Goal: Information Seeking & Learning: Learn about a topic

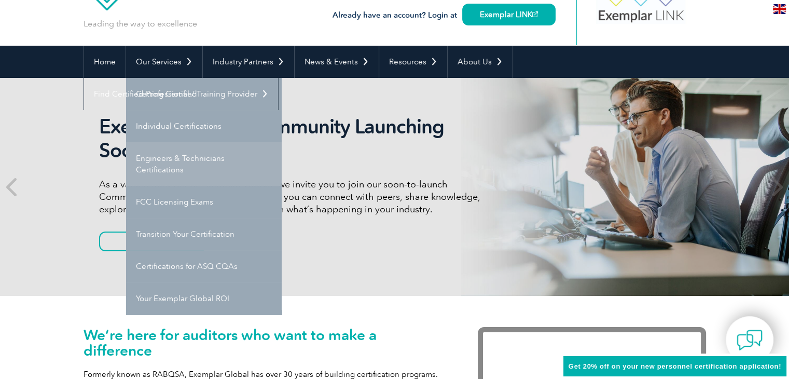
scroll to position [52, 0]
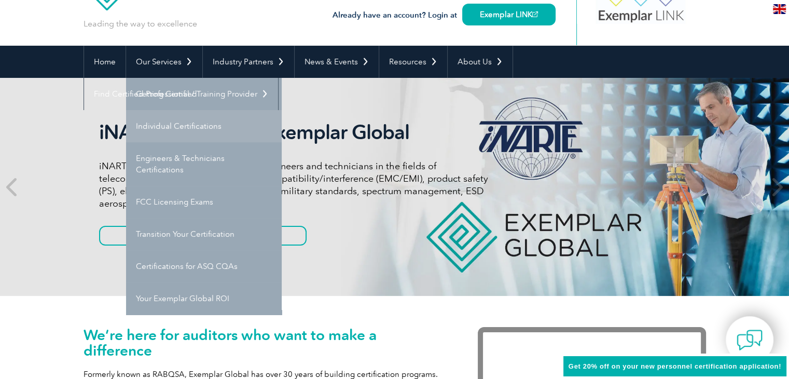
click at [234, 131] on link "Individual Certifications" at bounding box center [204, 126] width 156 height 32
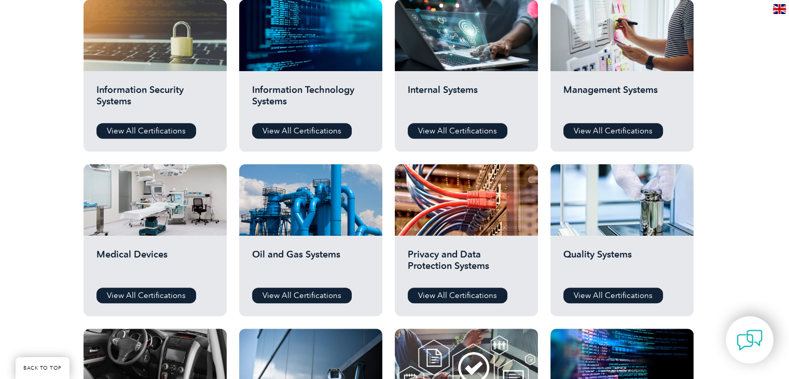
scroll to position [519, 0]
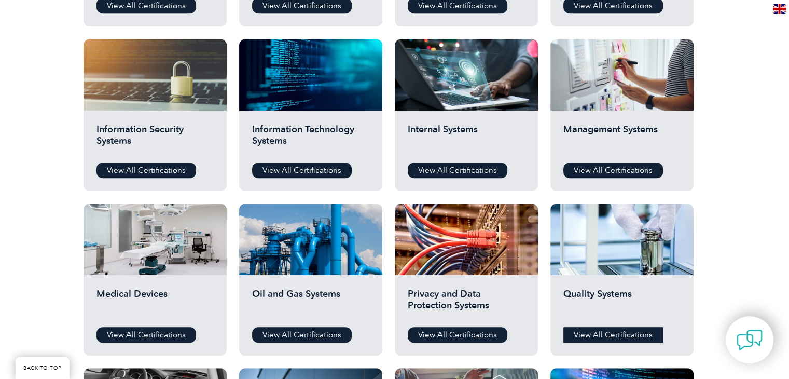
click at [612, 339] on link "View All Certifications" at bounding box center [613, 335] width 100 height 16
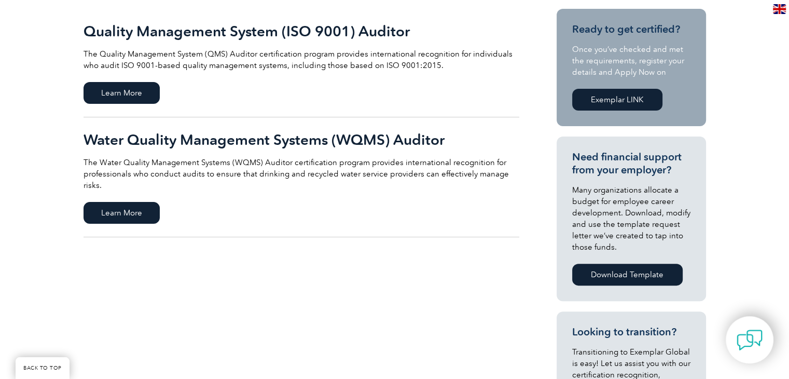
scroll to position [259, 0]
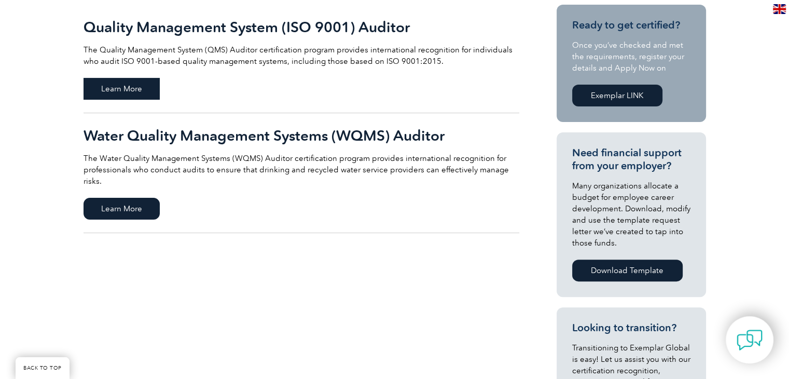
click at [151, 91] on span "Learn More" at bounding box center [122, 89] width 76 height 22
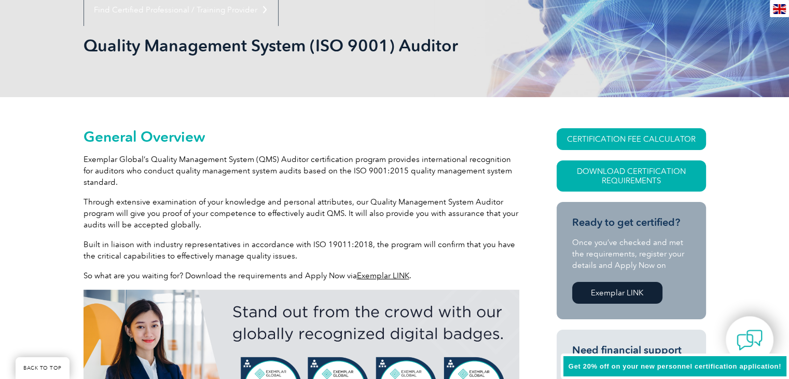
scroll to position [156, 0]
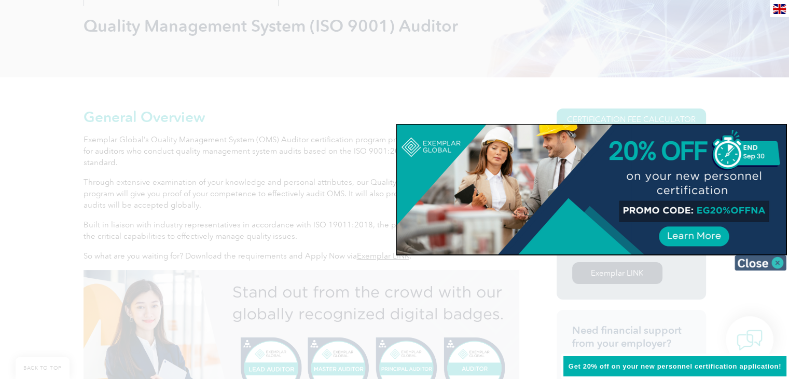
click at [776, 260] on img at bounding box center [760, 263] width 52 height 16
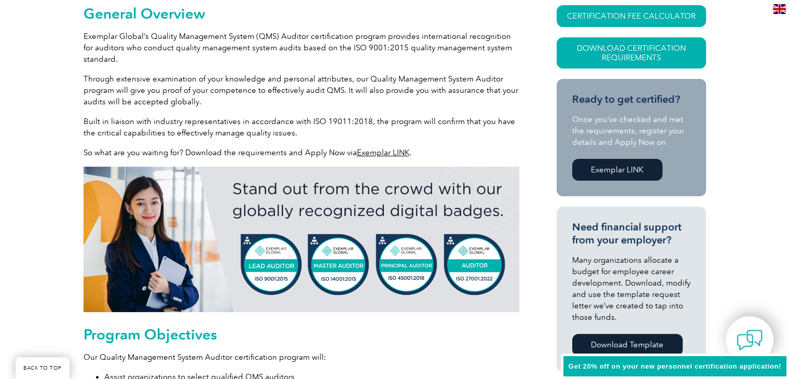
scroll to position [259, 0]
